Goal: Information Seeking & Learning: Learn about a topic

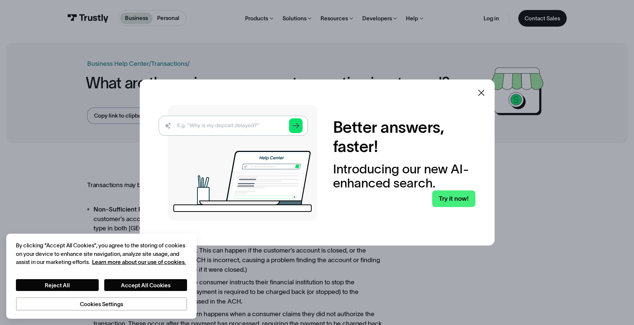
click at [482, 89] on icon at bounding box center [481, 92] width 9 height 9
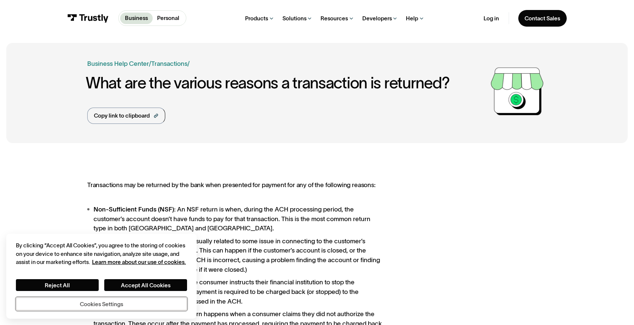
click at [96, 303] on button "Cookies Settings" at bounding box center [101, 303] width 171 height 13
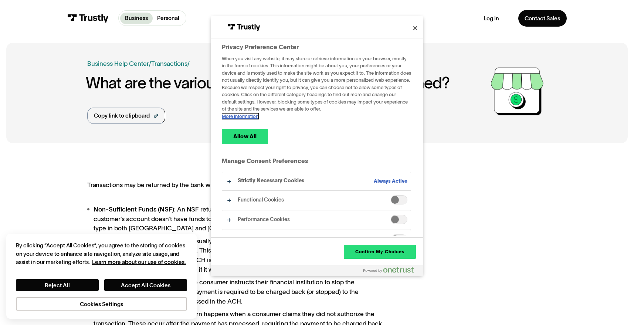
scroll to position [14, 0]
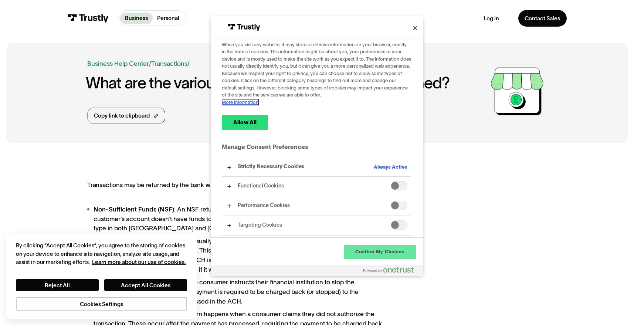
click at [373, 250] on button "Confirm My Choices" at bounding box center [380, 252] width 72 height 14
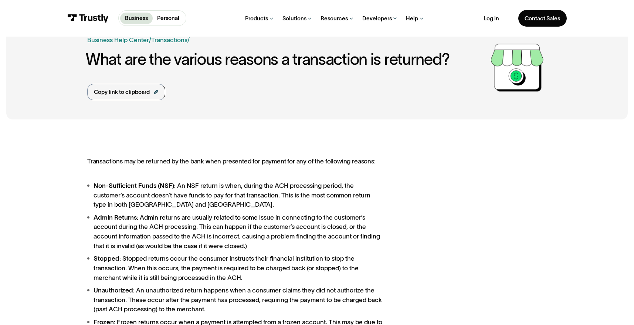
scroll to position [0, 0]
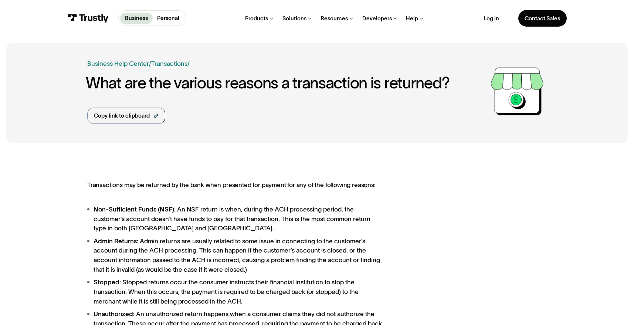
click at [170, 66] on link "Transactions" at bounding box center [169, 63] width 36 height 7
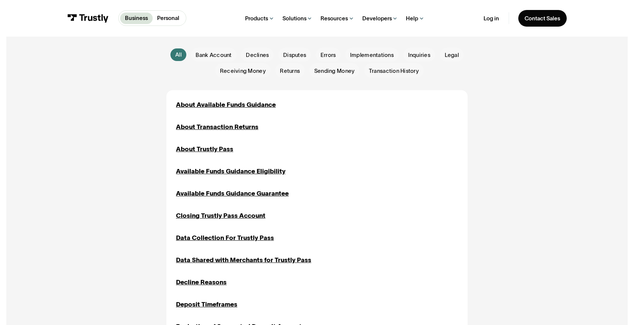
scroll to position [185, 0]
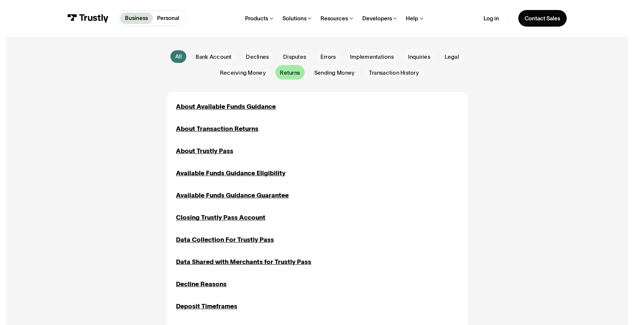
click at [291, 72] on span "Returns" at bounding box center [290, 73] width 20 height 8
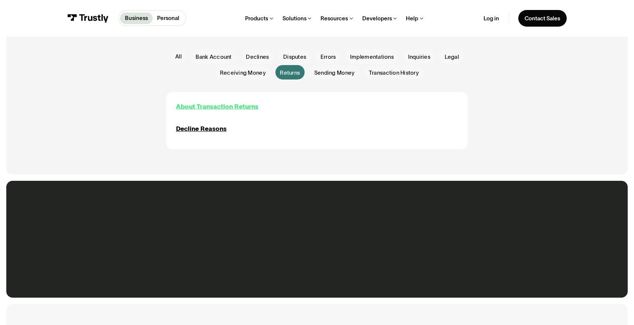
click at [218, 109] on div "About Transaction Returns" at bounding box center [217, 107] width 82 height 10
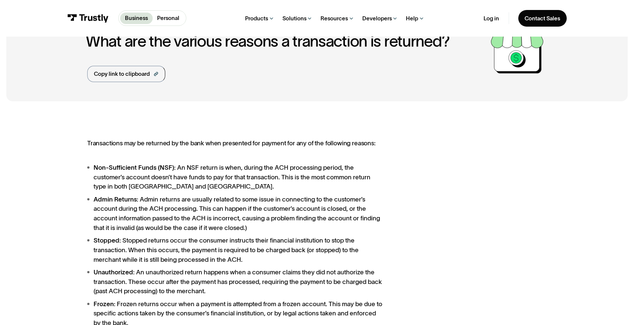
scroll to position [41, 0]
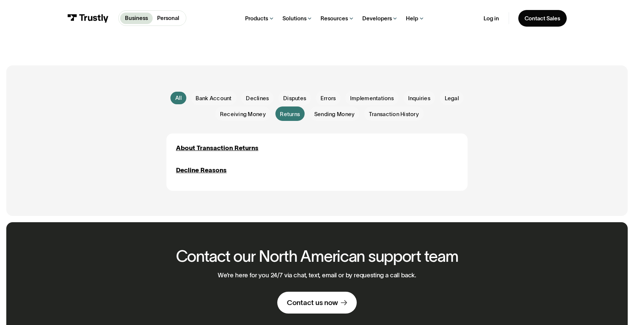
scroll to position [142, 0]
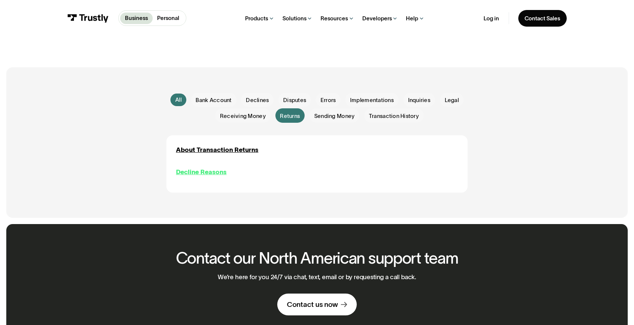
click at [207, 174] on div "Decline Reasons" at bounding box center [201, 172] width 51 height 10
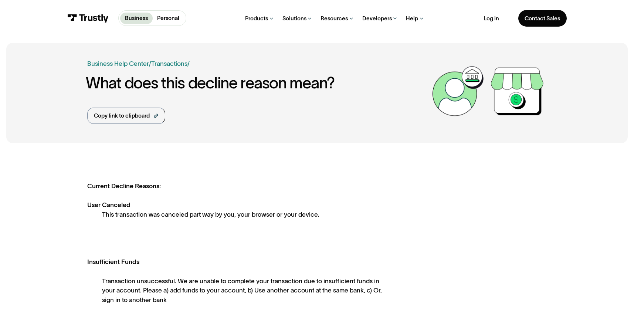
click at [133, 13] on link "Business" at bounding box center [136, 18] width 33 height 11
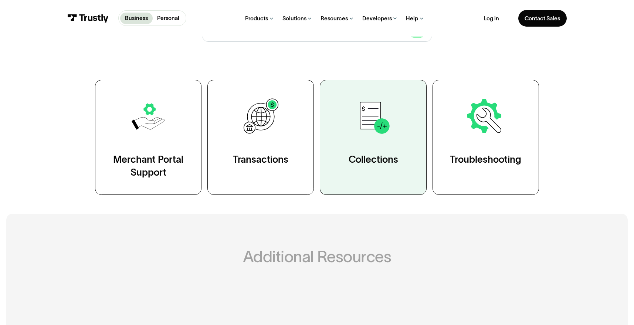
scroll to position [133, 0]
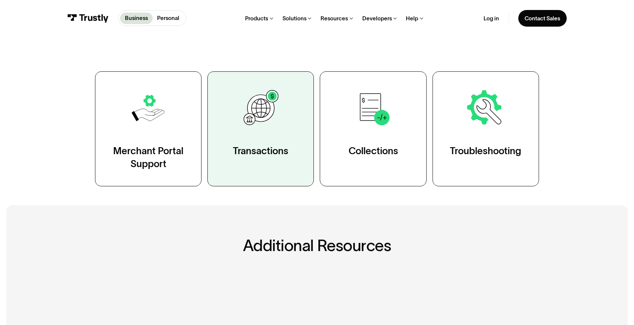
click at [262, 149] on div "Transactions" at bounding box center [260, 150] width 55 height 13
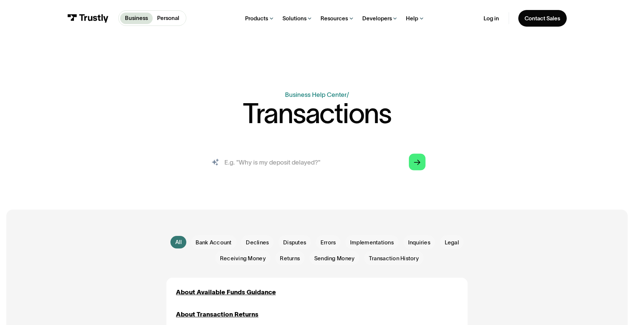
click at [268, 158] on input "search" at bounding box center [317, 161] width 230 height 25
type input "ach return"
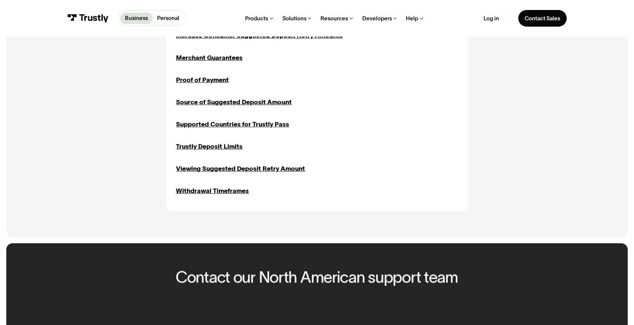
scroll to position [495, 0]
